Goal: Task Accomplishment & Management: Manage account settings

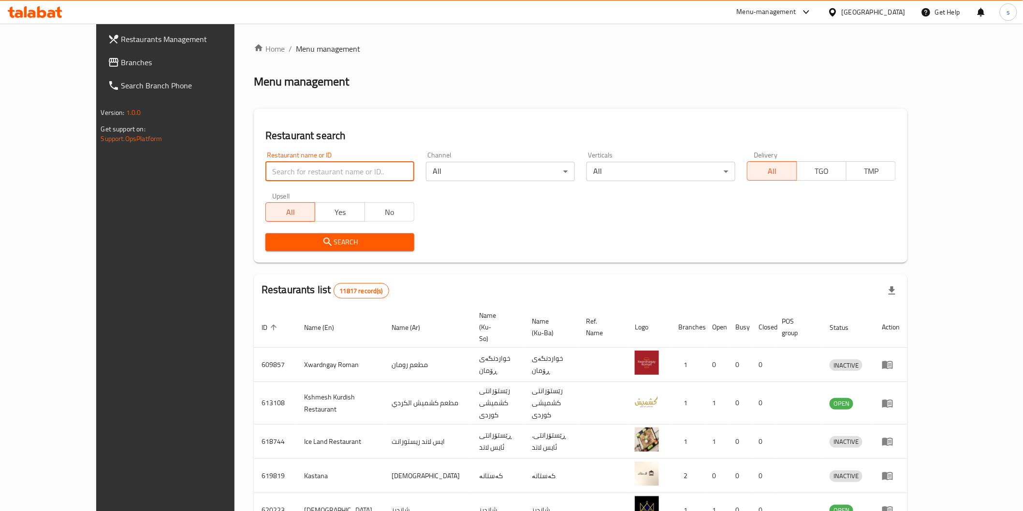
click at [321, 171] on input "search" at bounding box center [339, 171] width 149 height 19
drag, startPoint x: 0, startPoint y: 0, endPoint x: 321, endPoint y: 171, distance: 363.9
click at [321, 171] on input "search" at bounding box center [339, 171] width 149 height 19
paste input "Ward Fresh Juices"
type input "Ward Fresh Juices"
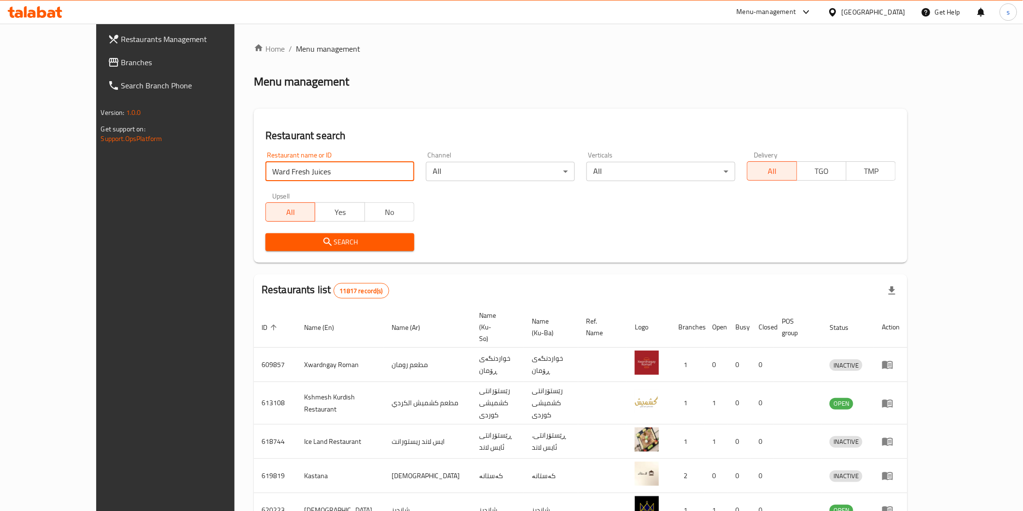
click button "Search" at bounding box center [339, 242] width 149 height 18
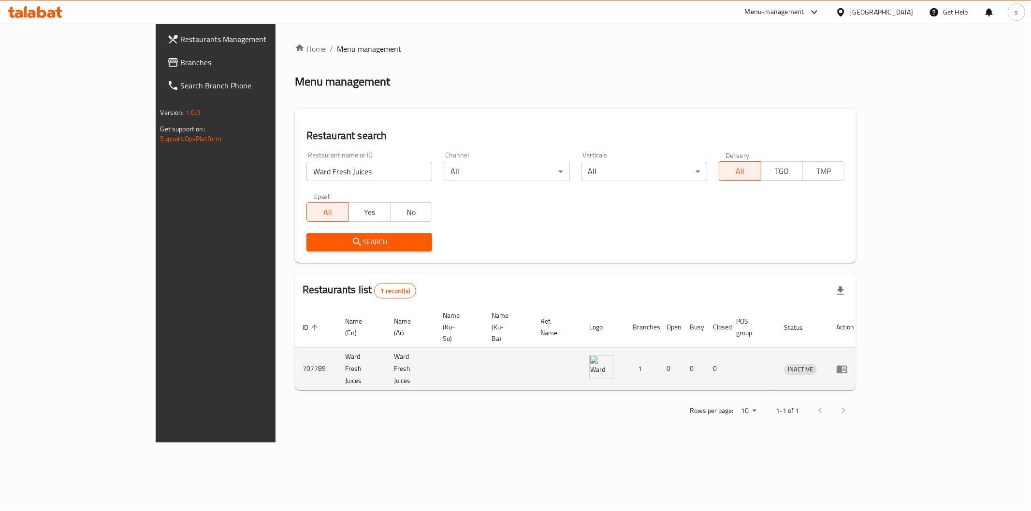
click at [847, 365] on icon "enhanced table" at bounding box center [842, 369] width 11 height 8
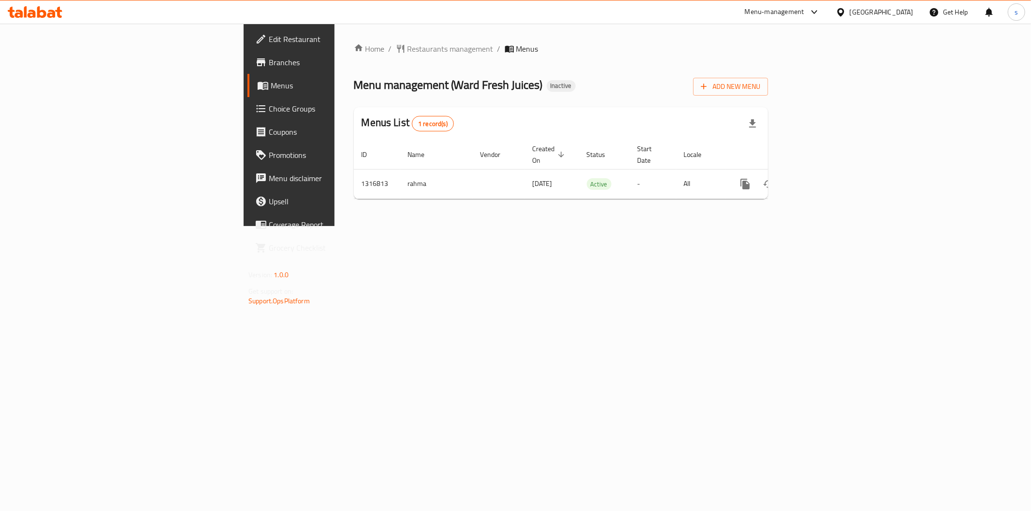
click at [269, 42] on span "Edit Restaurant" at bounding box center [338, 39] width 139 height 12
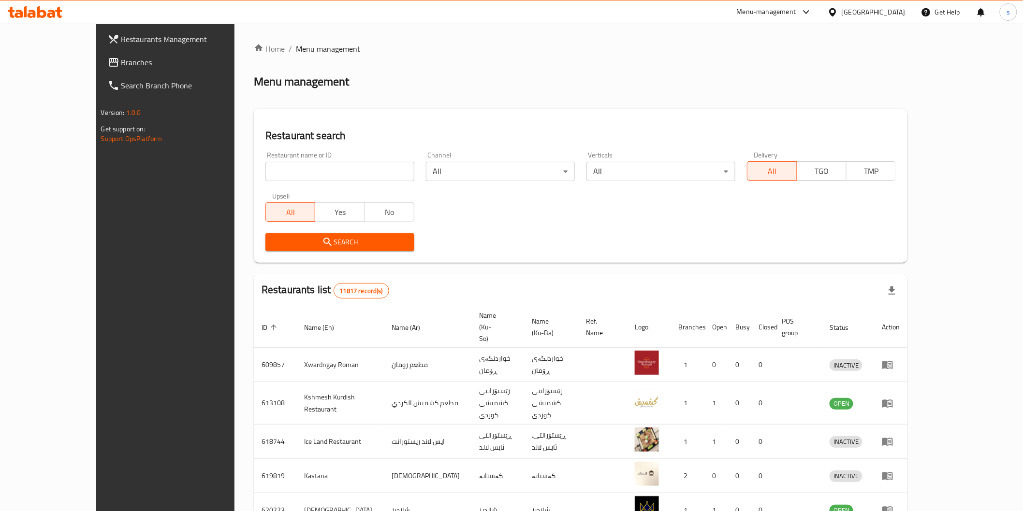
click at [324, 167] on input "search" at bounding box center [339, 171] width 149 height 19
paste input "Ward Fresh Juices"
type input "Ward Fresh Juices"
click button "Search" at bounding box center [339, 242] width 149 height 18
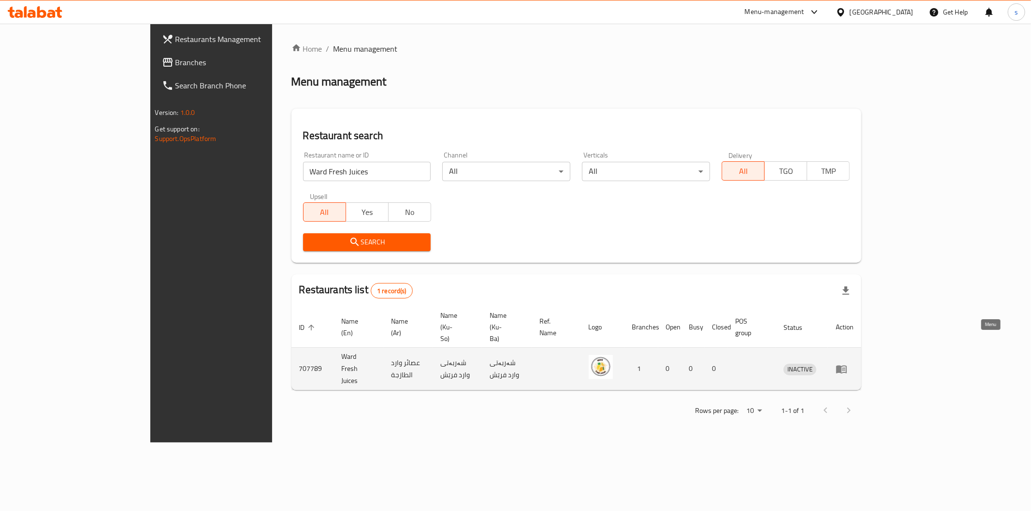
click at [847, 365] on icon "enhanced table" at bounding box center [841, 369] width 11 height 8
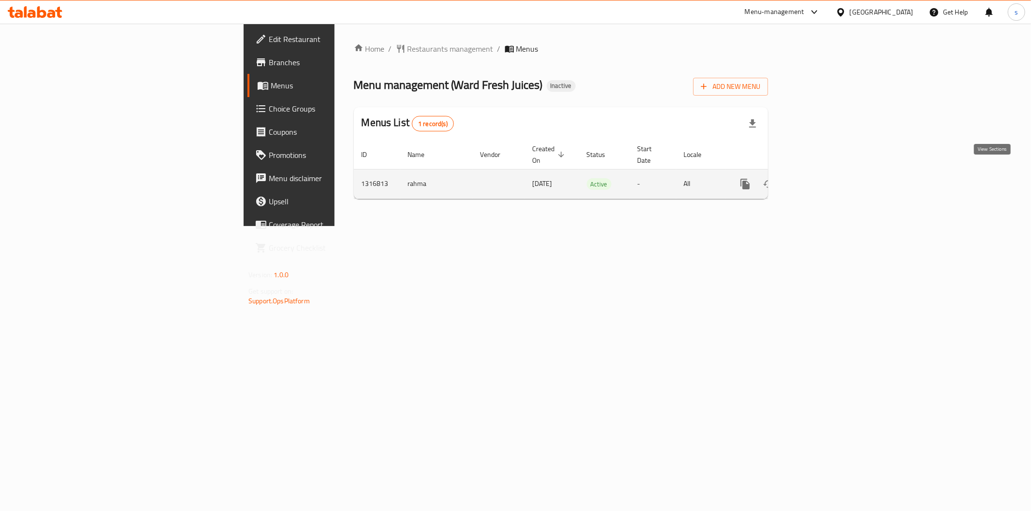
click at [821, 178] on icon "enhanced table" at bounding box center [815, 184] width 12 height 12
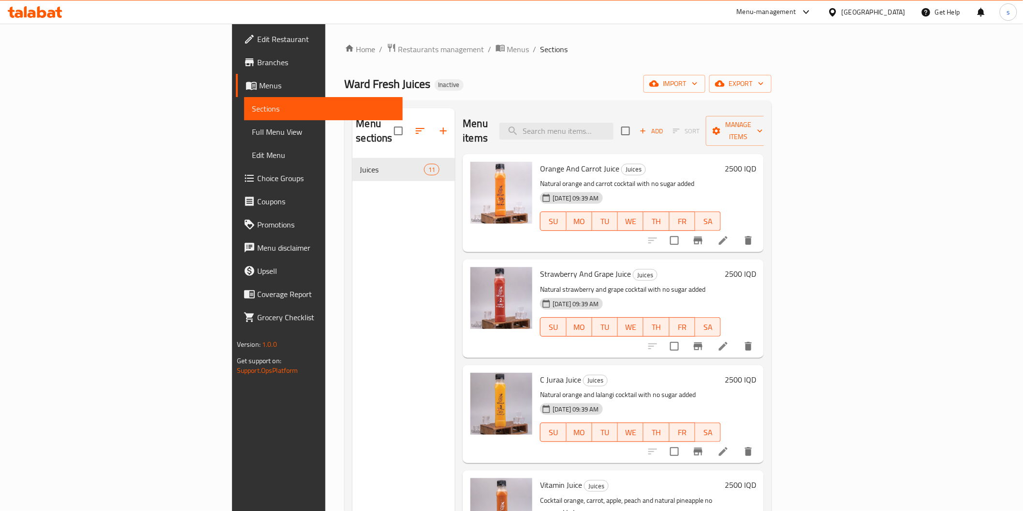
click at [236, 30] on link "Edit Restaurant" at bounding box center [319, 39] width 167 height 23
